Goal: Task Accomplishment & Management: Use online tool/utility

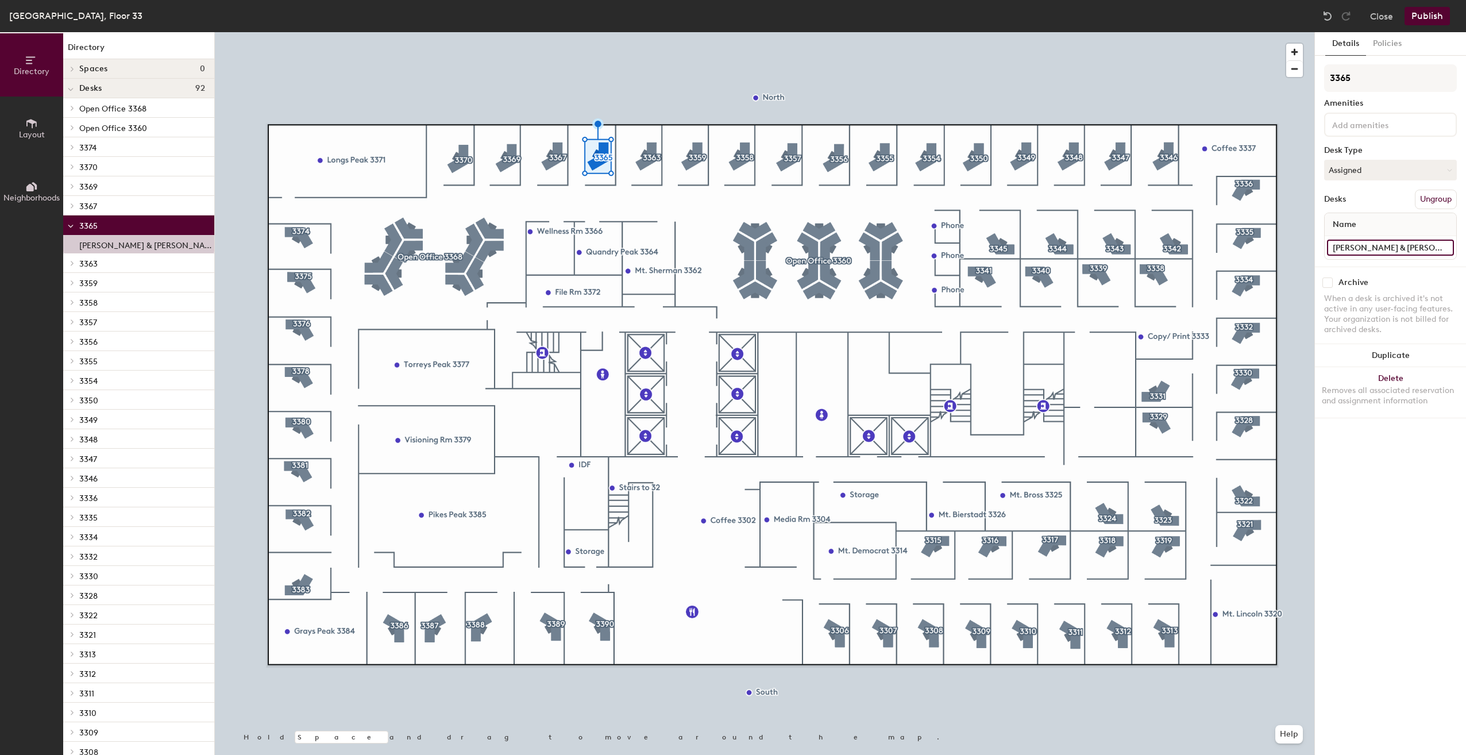
click at [1411, 245] on input "[PERSON_NAME] & [PERSON_NAME]" at bounding box center [1390, 248] width 127 height 16
click at [1413, 245] on input "[PERSON_NAME] & [PERSON_NAME]" at bounding box center [1390, 248] width 127 height 16
drag, startPoint x: 1408, startPoint y: 246, endPoint x: 1369, endPoint y: 245, distance: 39.1
click at [1369, 245] on input "[PERSON_NAME] & [PERSON_NAME]" at bounding box center [1390, 248] width 127 height 16
click at [1416, 246] on input "[PERSON_NAME] & [PERSON_NAME]" at bounding box center [1390, 248] width 127 height 16
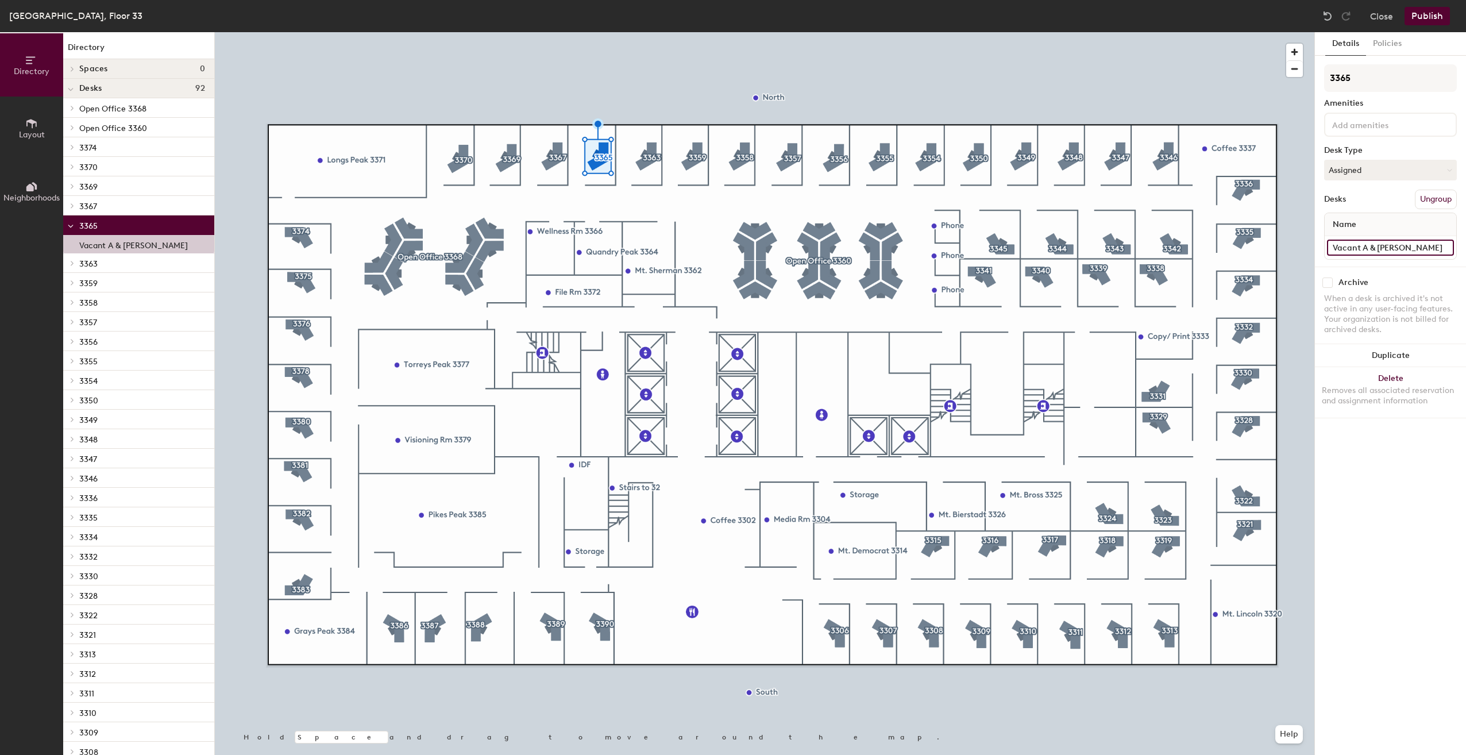
type input "Vacant A & [PERSON_NAME]"
click at [1376, 247] on input "[PERSON_NAME] & Hotel B" at bounding box center [1390, 248] width 127 height 16
click at [1377, 246] on input "[PERSON_NAME] & Hotel B" at bounding box center [1390, 248] width 127 height 16
drag, startPoint x: 1377, startPoint y: 246, endPoint x: 1322, endPoint y: 253, distance: 56.1
click at [1322, 253] on div "Details Policies 3317 Amenities Desk Type Assigned Desks Ungroup Name [PERSON_N…" at bounding box center [1390, 393] width 151 height 723
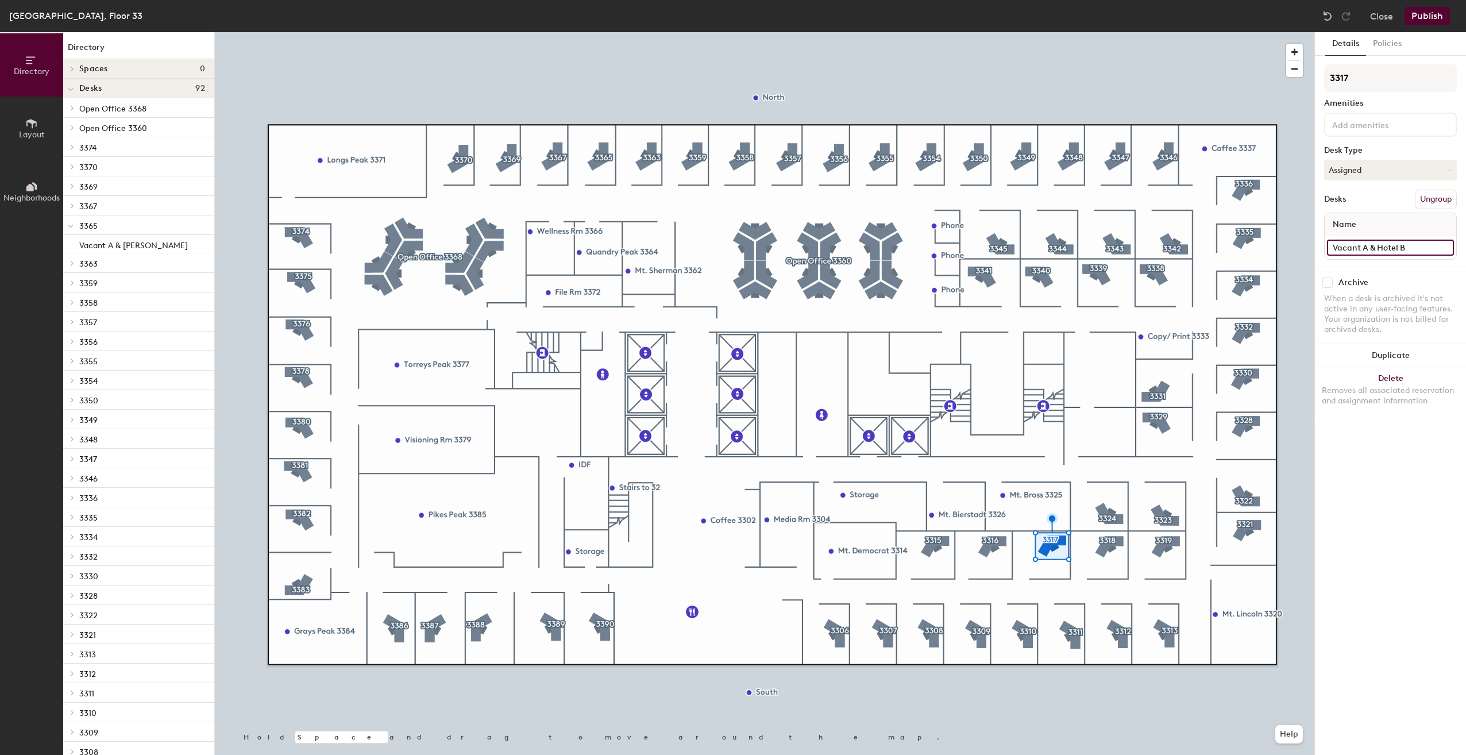
type input "Vacant A & Hotel B"
click at [1430, 12] on button "Publish" at bounding box center [1426, 16] width 45 height 18
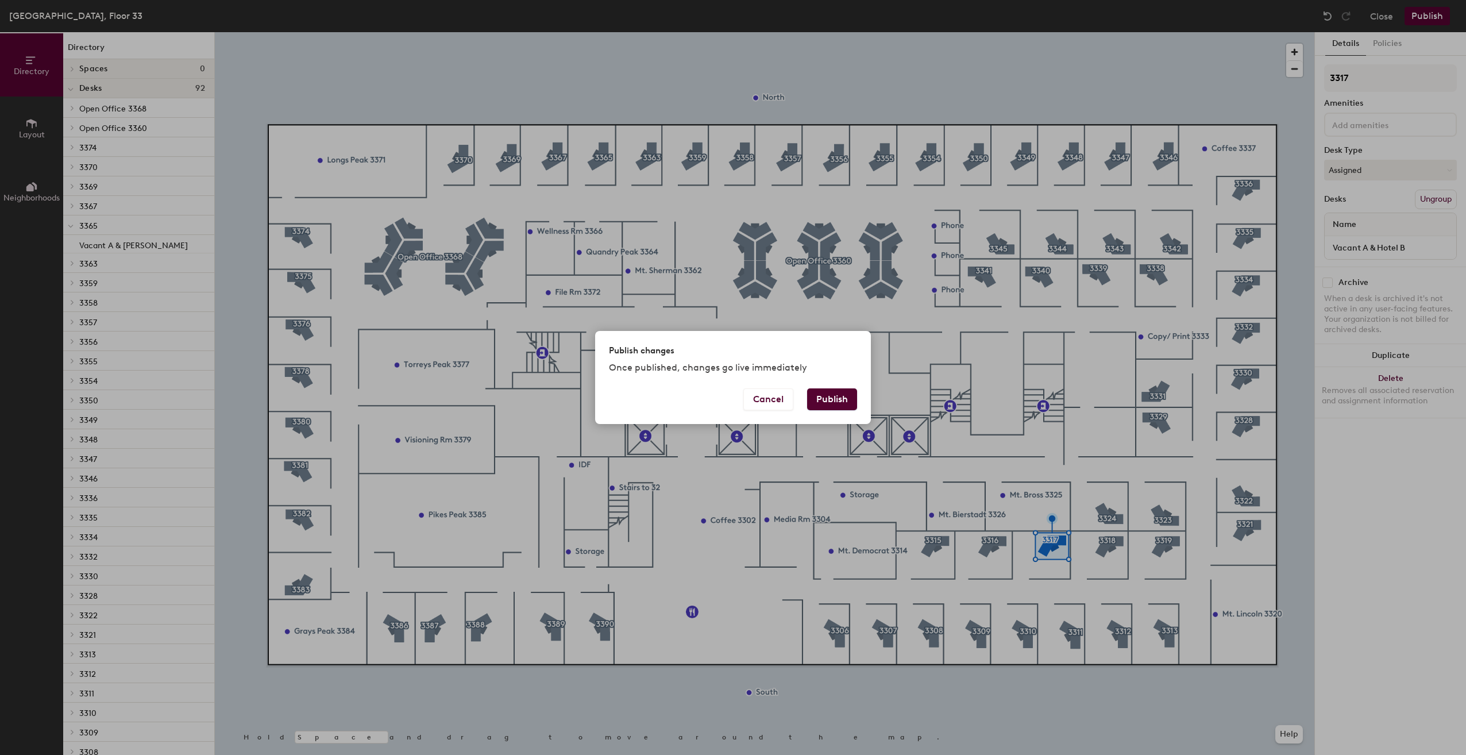
click at [818, 406] on button "Publish" at bounding box center [832, 399] width 50 height 22
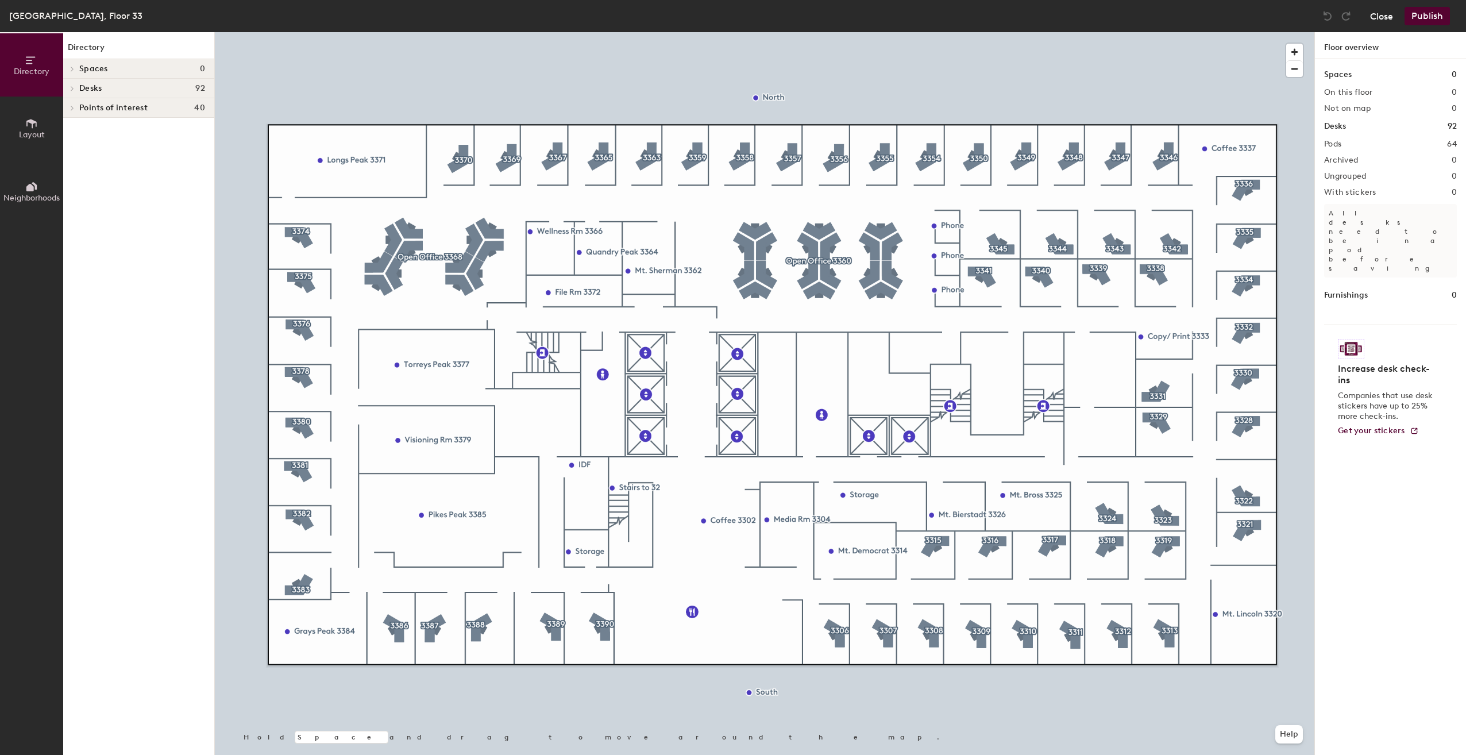
click at [1382, 19] on button "Close" at bounding box center [1381, 16] width 23 height 18
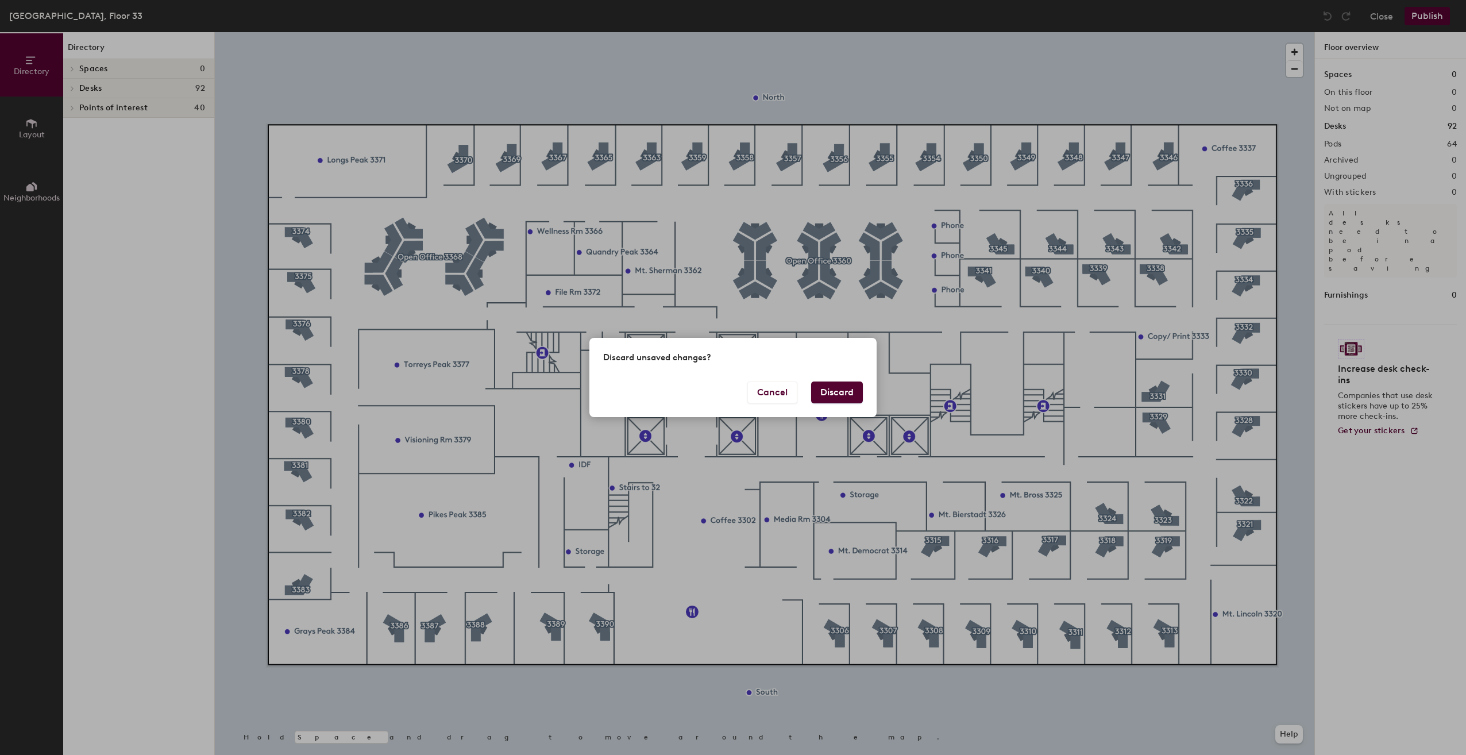
click at [832, 394] on button "Discard" at bounding box center [837, 392] width 52 height 22
